Goal: Task Accomplishment & Management: Complete application form

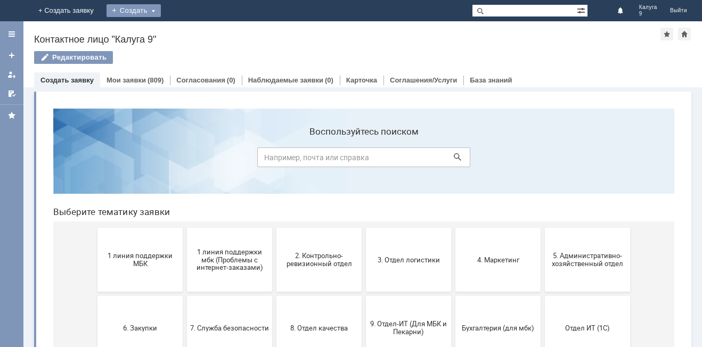
click at [169, 17] on div "Создать" at bounding box center [142, 10] width 54 height 13
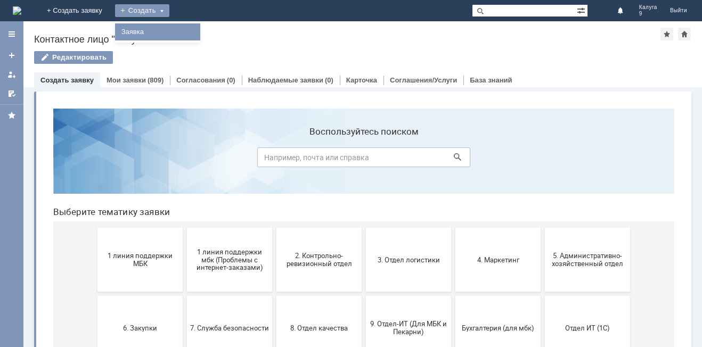
click at [198, 32] on link "Заявка" at bounding box center [157, 32] width 81 height 13
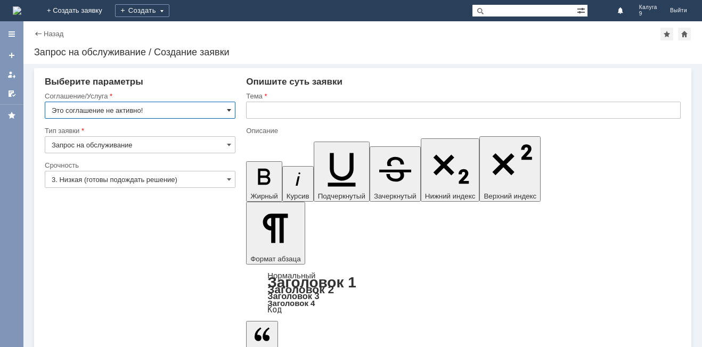
click at [229, 109] on span at bounding box center [229, 110] width 4 height 9
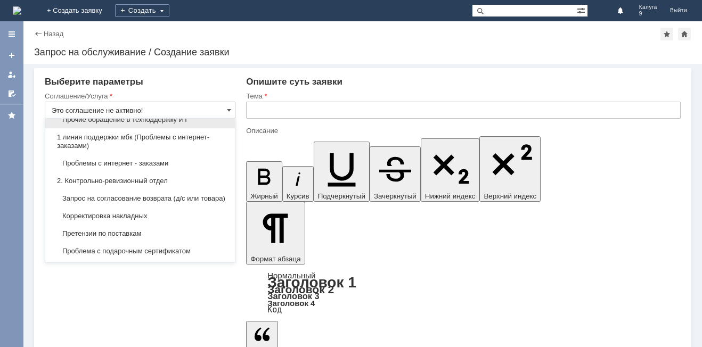
scroll to position [160, 0]
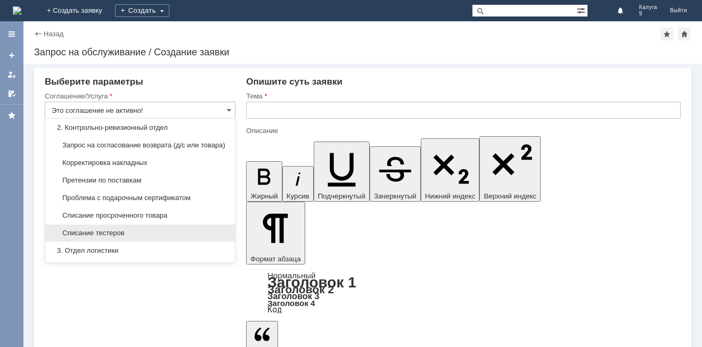
click at [114, 238] on span "Списание тестеров" at bounding box center [140, 233] width 177 height 9
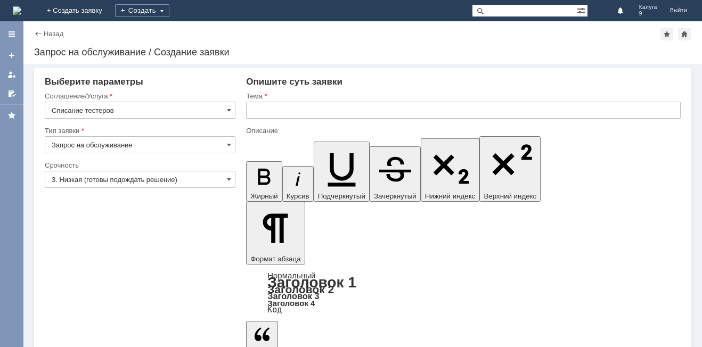
type input "Списание тестеров"
click at [103, 182] on input "3. Низкая (готовы подождать решение)" at bounding box center [140, 179] width 191 height 17
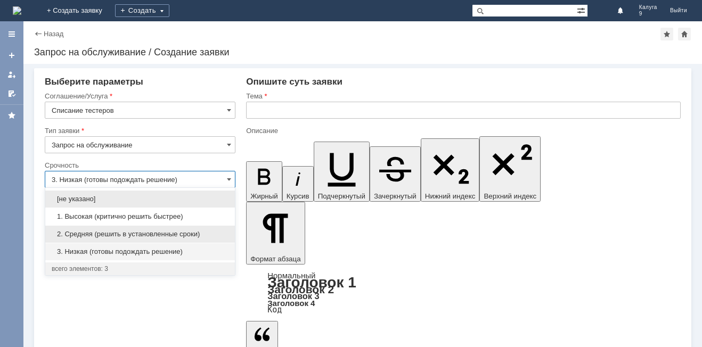
click at [102, 237] on span "2. Средняя (решить в установленные сроки)" at bounding box center [140, 234] width 177 height 9
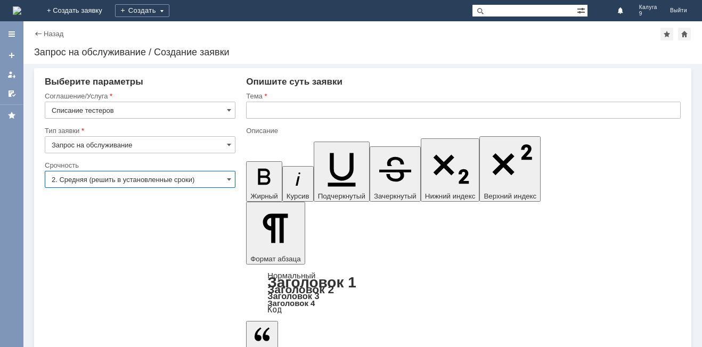
type input "2. Средняя (решить в установленные сроки)"
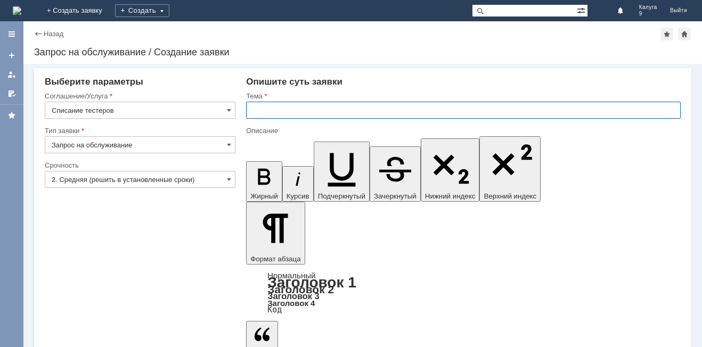
click at [294, 113] on input "text" at bounding box center [463, 110] width 435 height 17
type input "Списание тестеров"
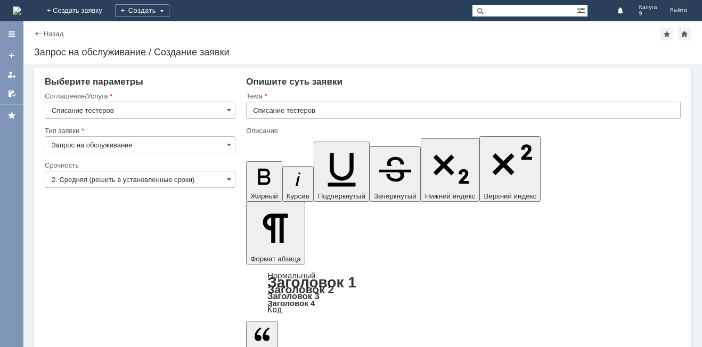
drag, startPoint x: 451, startPoint y: 2854, endPoint x: 305, endPoint y: 2859, distance: 146.1
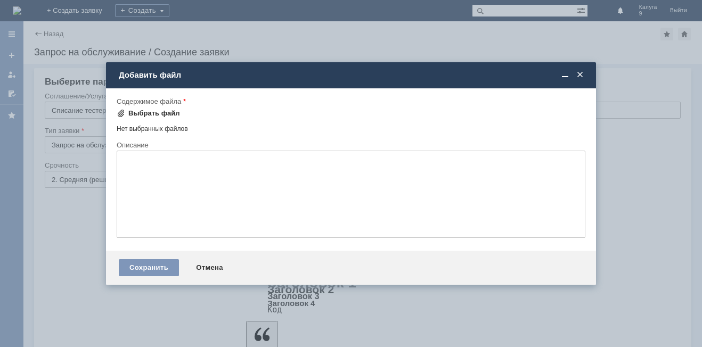
click at [141, 113] on div "Выбрать файл" at bounding box center [154, 113] width 52 height 9
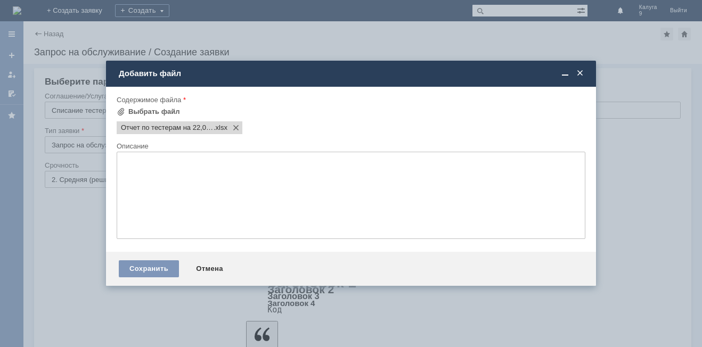
scroll to position [0, 0]
click at [134, 266] on div "Сохранить" at bounding box center [149, 269] width 60 height 17
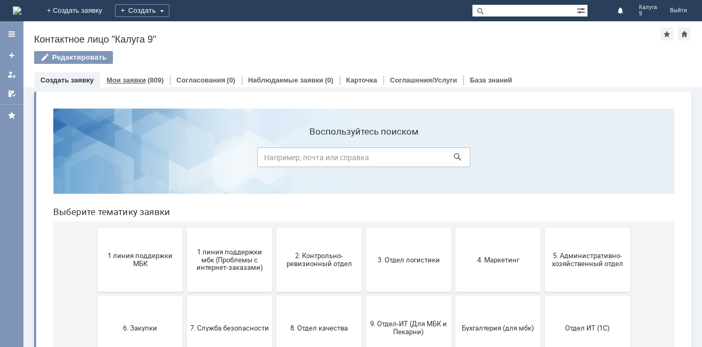
click at [119, 77] on link "Мои заявки" at bounding box center [126, 80] width 39 height 8
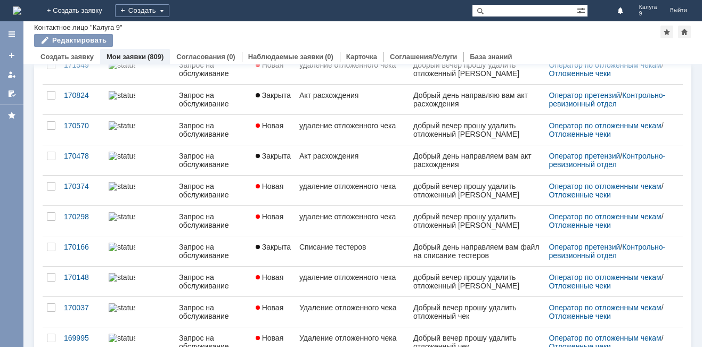
scroll to position [373, 0]
